Goal: Task Accomplishment & Management: Use online tool/utility

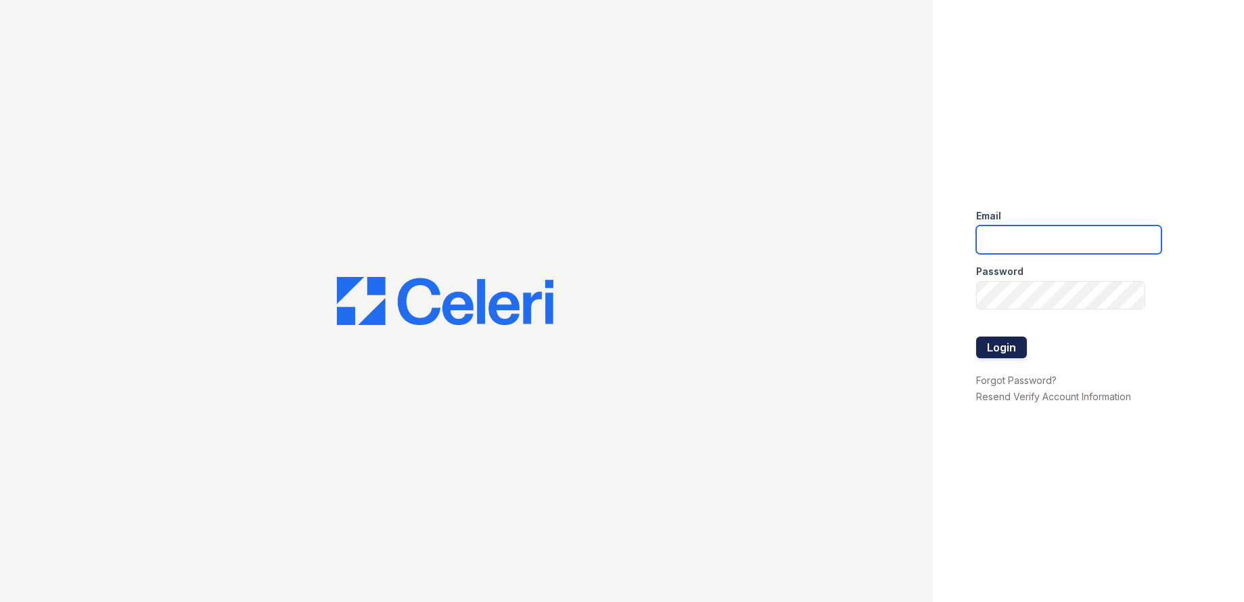
type input "[EMAIL_ADDRESS][DOMAIN_NAME]"
click at [997, 339] on button "Login" at bounding box center [1001, 347] width 51 height 22
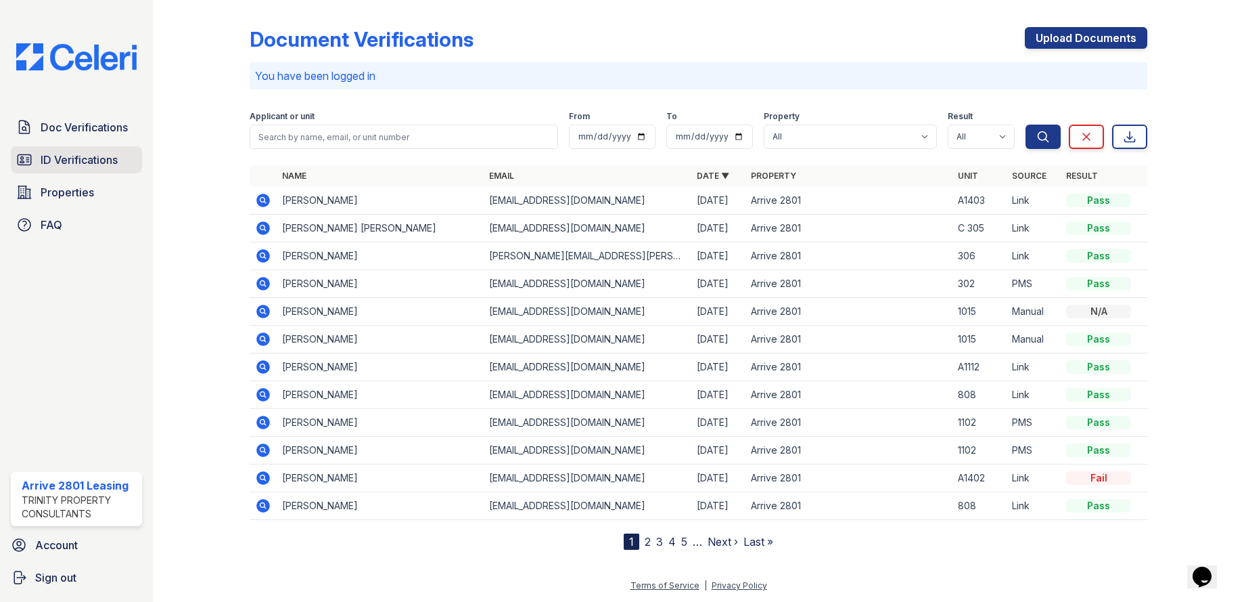
click at [89, 170] on link "ID Verifications" at bounding box center [76, 159] width 131 height 27
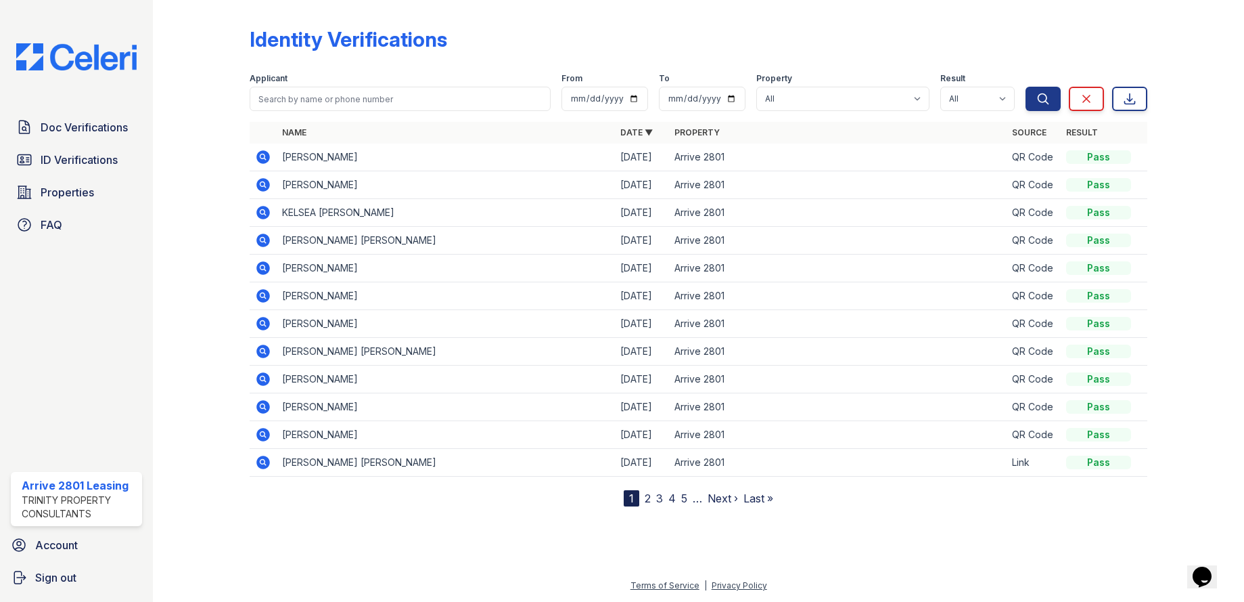
click at [248, 156] on div at bounding box center [212, 255] width 75 height 501
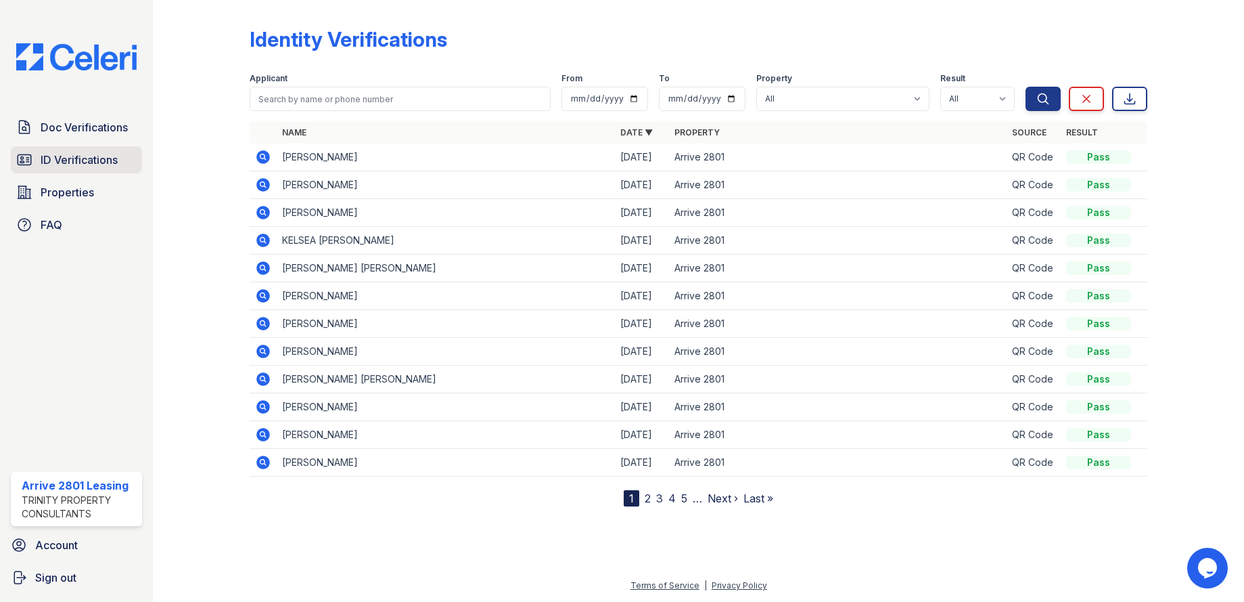
click at [109, 154] on span "ID Verifications" at bounding box center [79, 160] width 77 height 16
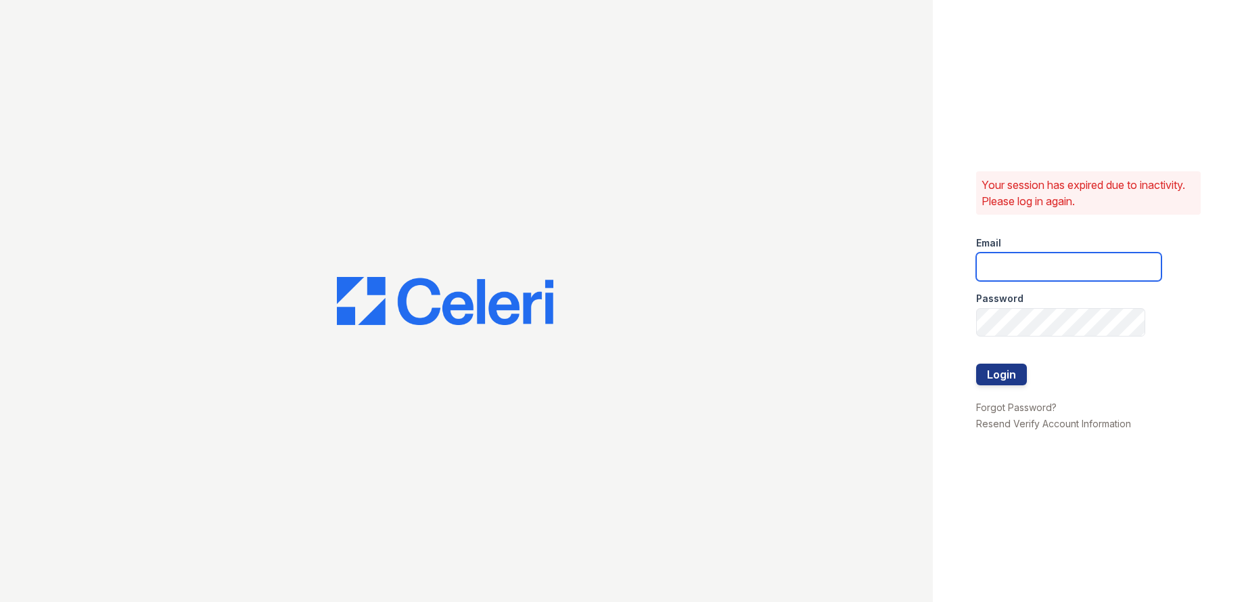
type input "arrive2801@trinity-pm.com"
click at [997, 374] on button "Login" at bounding box center [1001, 374] width 51 height 22
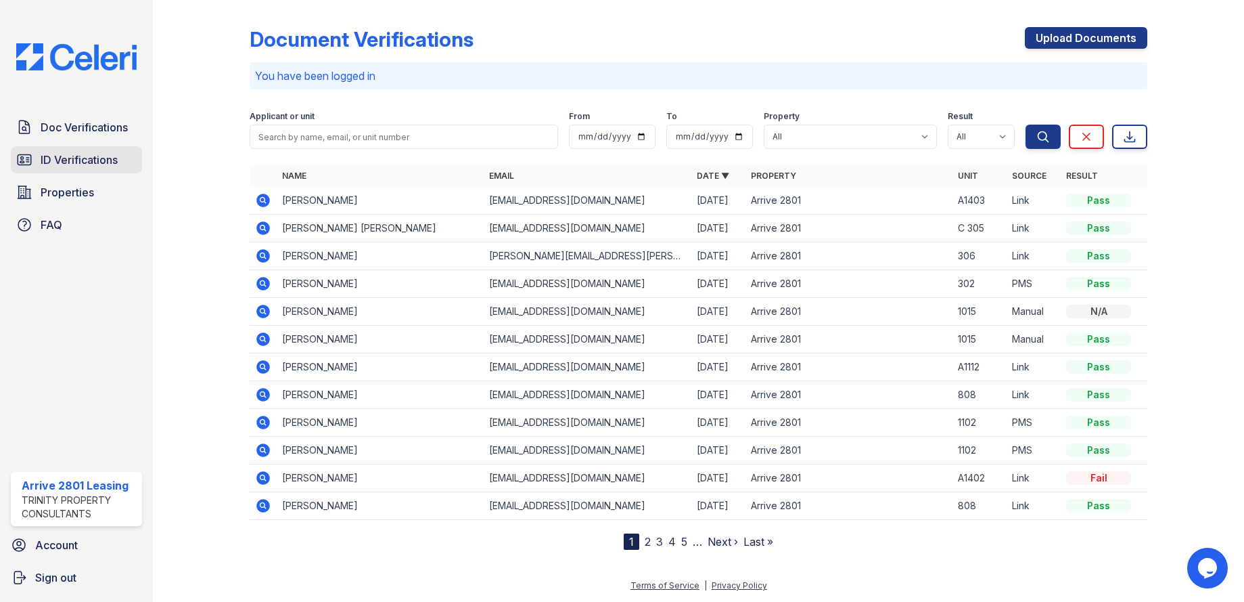
click at [62, 161] on span "ID Verifications" at bounding box center [79, 160] width 77 height 16
